Goal: Navigation & Orientation: Understand site structure

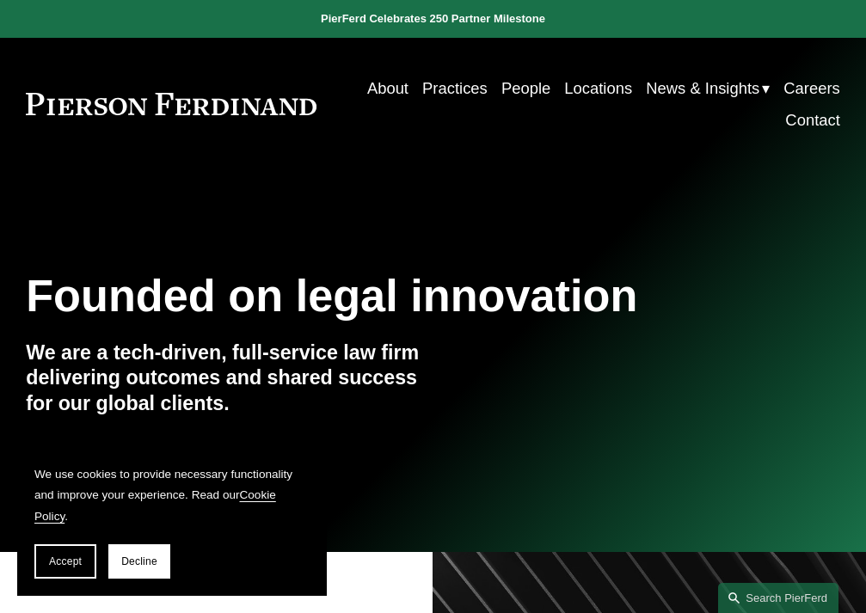
click at [432, 86] on link "Practices" at bounding box center [454, 88] width 65 height 32
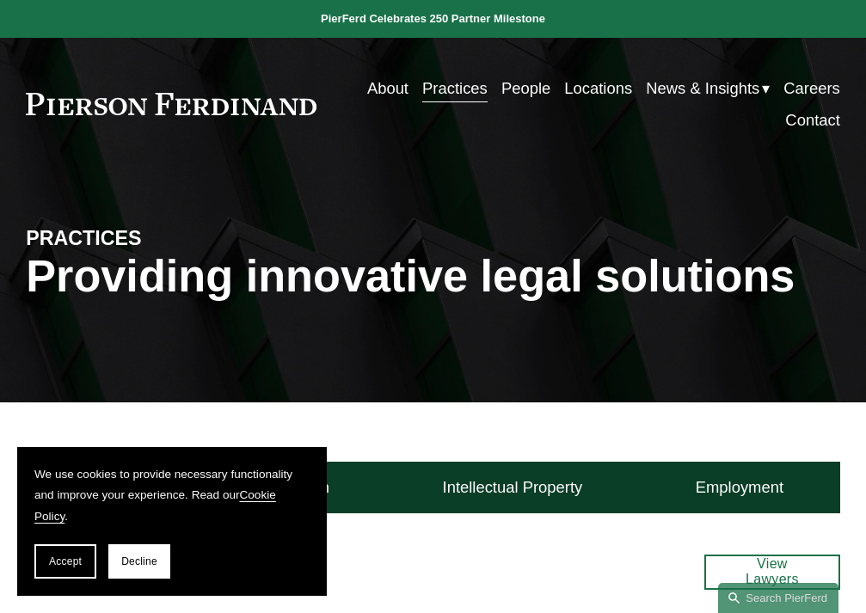
click at [376, 97] on link "About" at bounding box center [387, 88] width 41 height 32
